Goal: Book appointment/travel/reservation

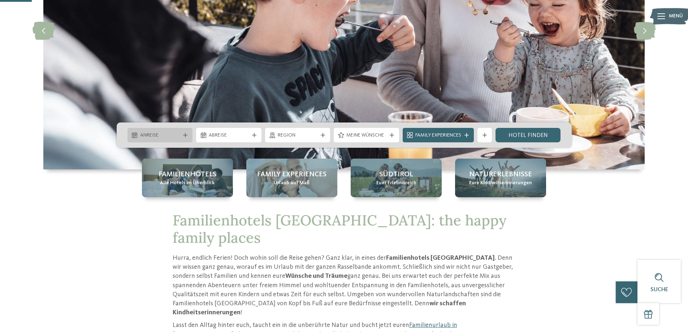
click at [160, 135] on span "Anreise" at bounding box center [160, 135] width 40 height 7
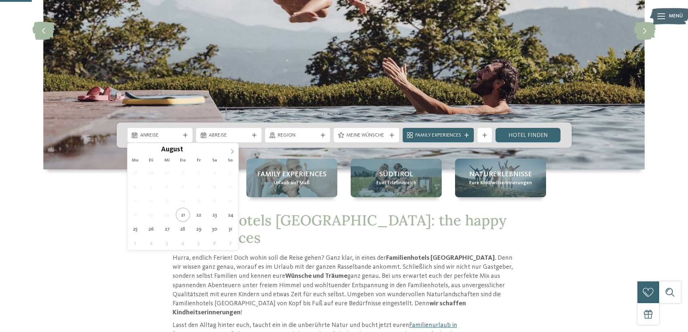
click at [230, 149] on icon at bounding box center [232, 151] width 5 height 5
type div "[DATE]"
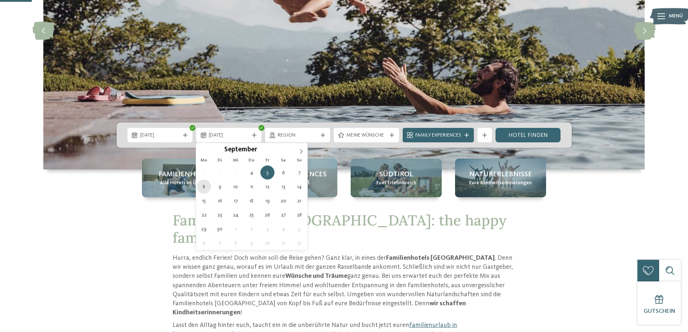
type div "[DATE]"
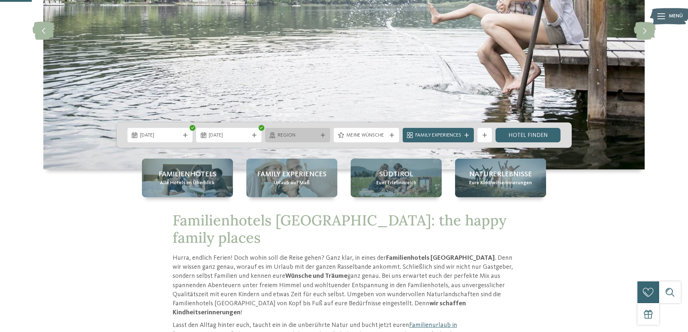
click at [321, 135] on icon at bounding box center [323, 135] width 4 height 4
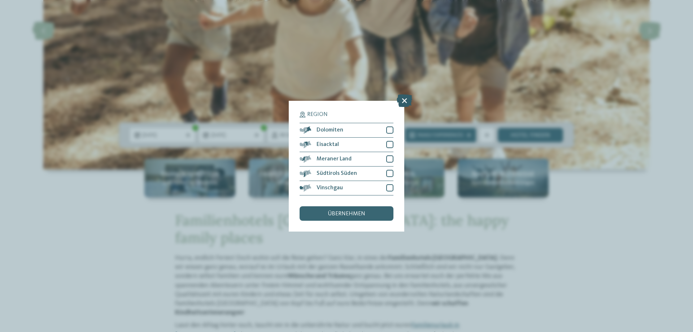
click at [407, 99] on icon at bounding box center [405, 100] width 16 height 13
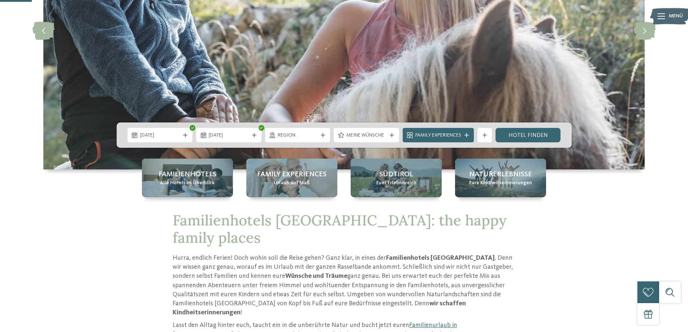
click at [391, 132] on div "Meine Wünsche" at bounding box center [366, 135] width 65 height 14
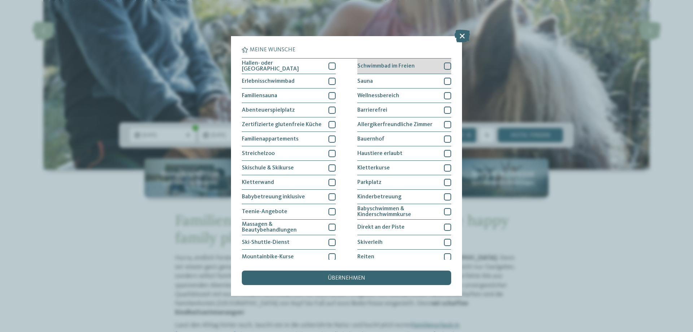
click at [444, 65] on div at bounding box center [447, 65] width 7 height 7
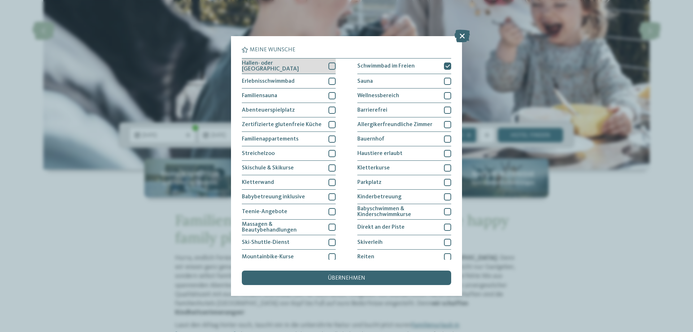
click at [329, 64] on div at bounding box center [331, 65] width 7 height 7
click at [330, 78] on div at bounding box center [331, 81] width 7 height 7
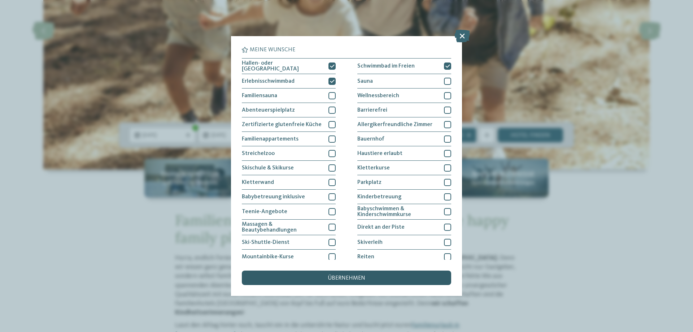
click at [335, 275] on span "übernehmen" at bounding box center [347, 278] width 38 height 6
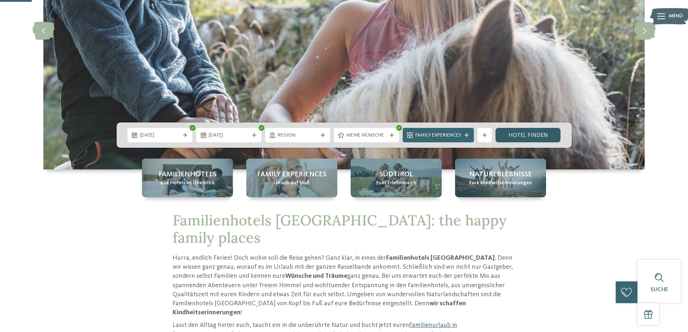
click at [514, 132] on link "Hotel finden" at bounding box center [527, 135] width 65 height 14
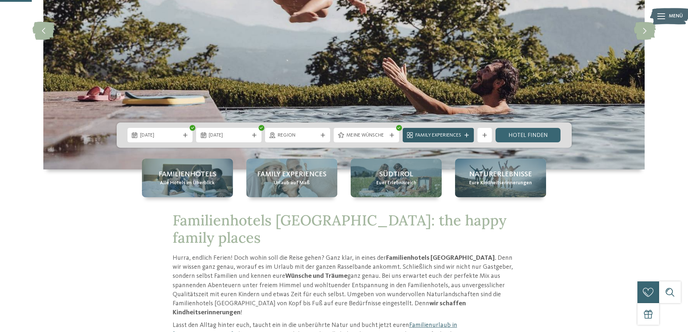
click at [426, 134] on span "Family Experiences" at bounding box center [438, 135] width 46 height 7
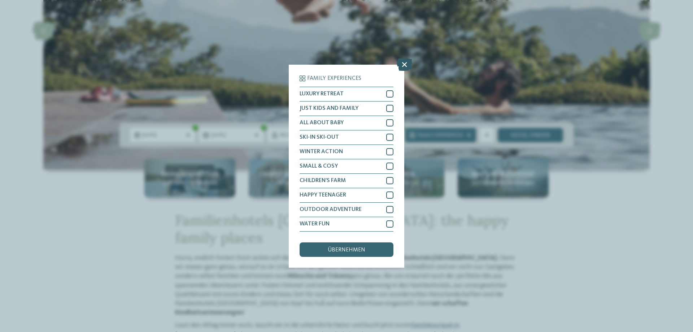
click at [401, 62] on icon at bounding box center [405, 64] width 16 height 13
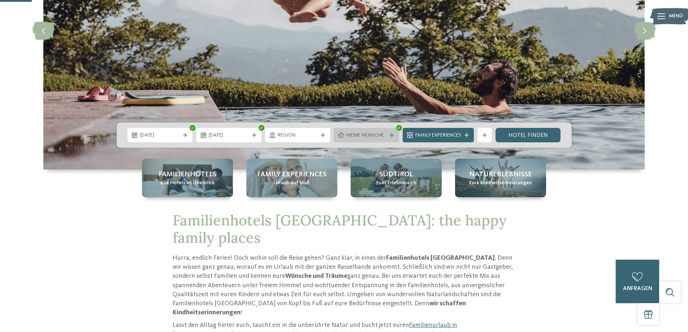
click at [360, 136] on span "Meine Wünsche" at bounding box center [366, 135] width 40 height 7
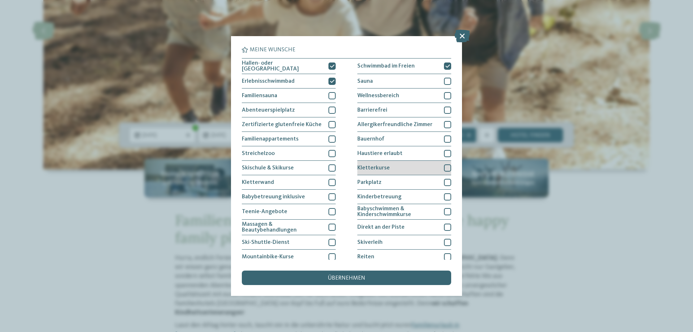
click at [444, 164] on div at bounding box center [447, 167] width 7 height 7
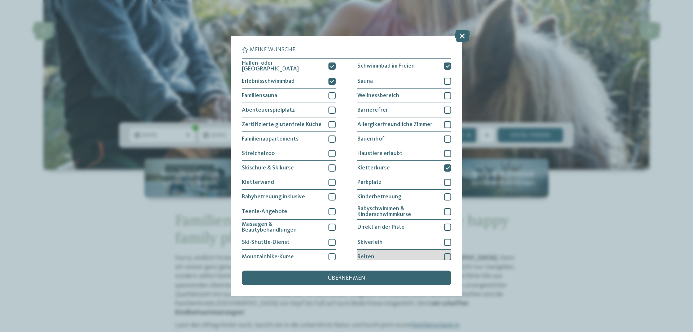
click at [444, 253] on div at bounding box center [447, 256] width 7 height 7
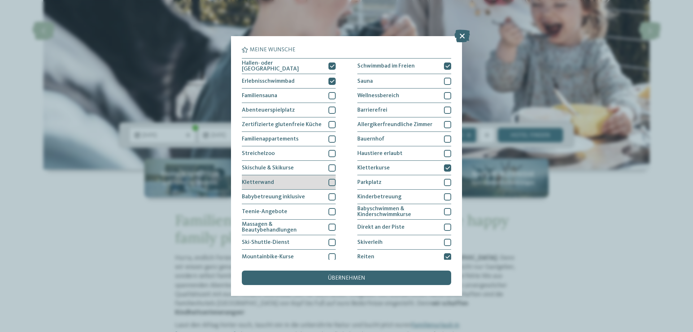
click at [330, 180] on div at bounding box center [331, 182] width 7 height 7
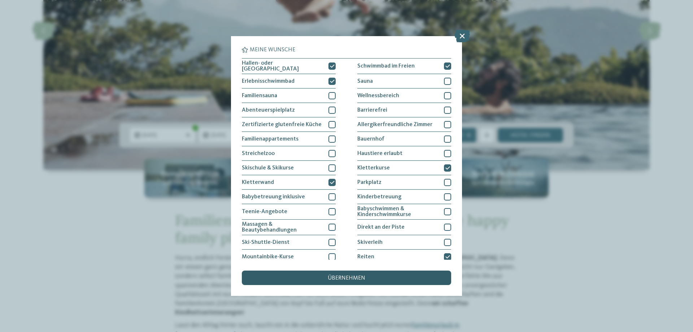
click at [357, 274] on div "übernehmen" at bounding box center [346, 277] width 209 height 14
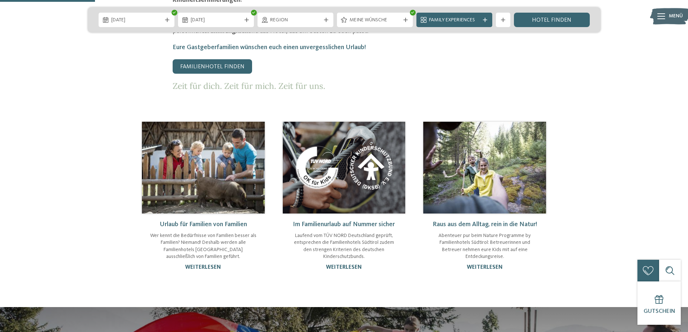
scroll to position [469, 0]
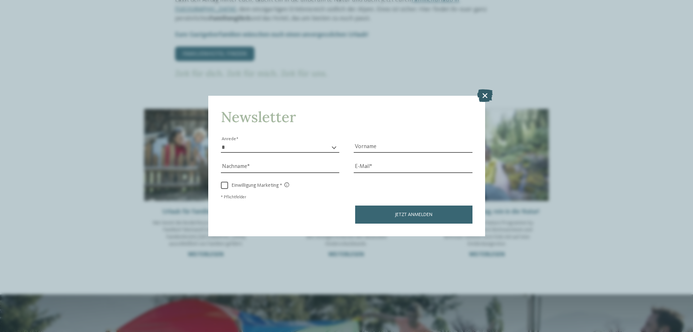
click at [486, 92] on icon at bounding box center [485, 95] width 16 height 13
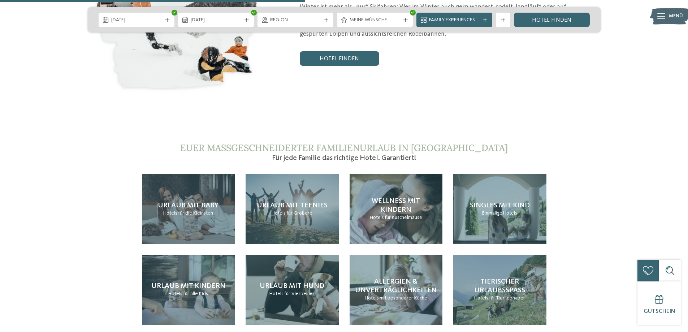
scroll to position [1516, 0]
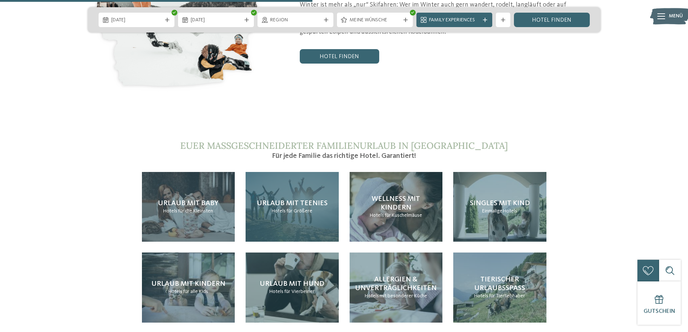
click at [295, 200] on span "Urlaub mit Teenies" at bounding box center [292, 203] width 71 height 7
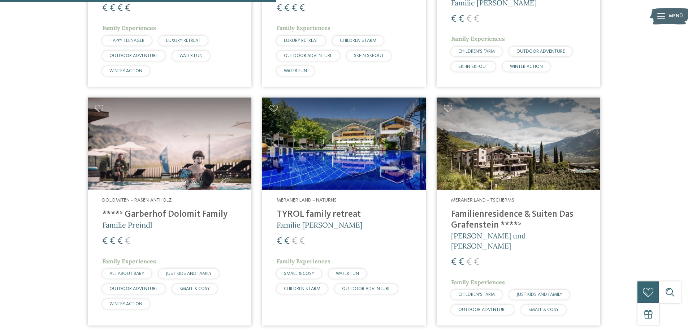
scroll to position [453, 0]
